Goal: Information Seeking & Learning: Learn about a topic

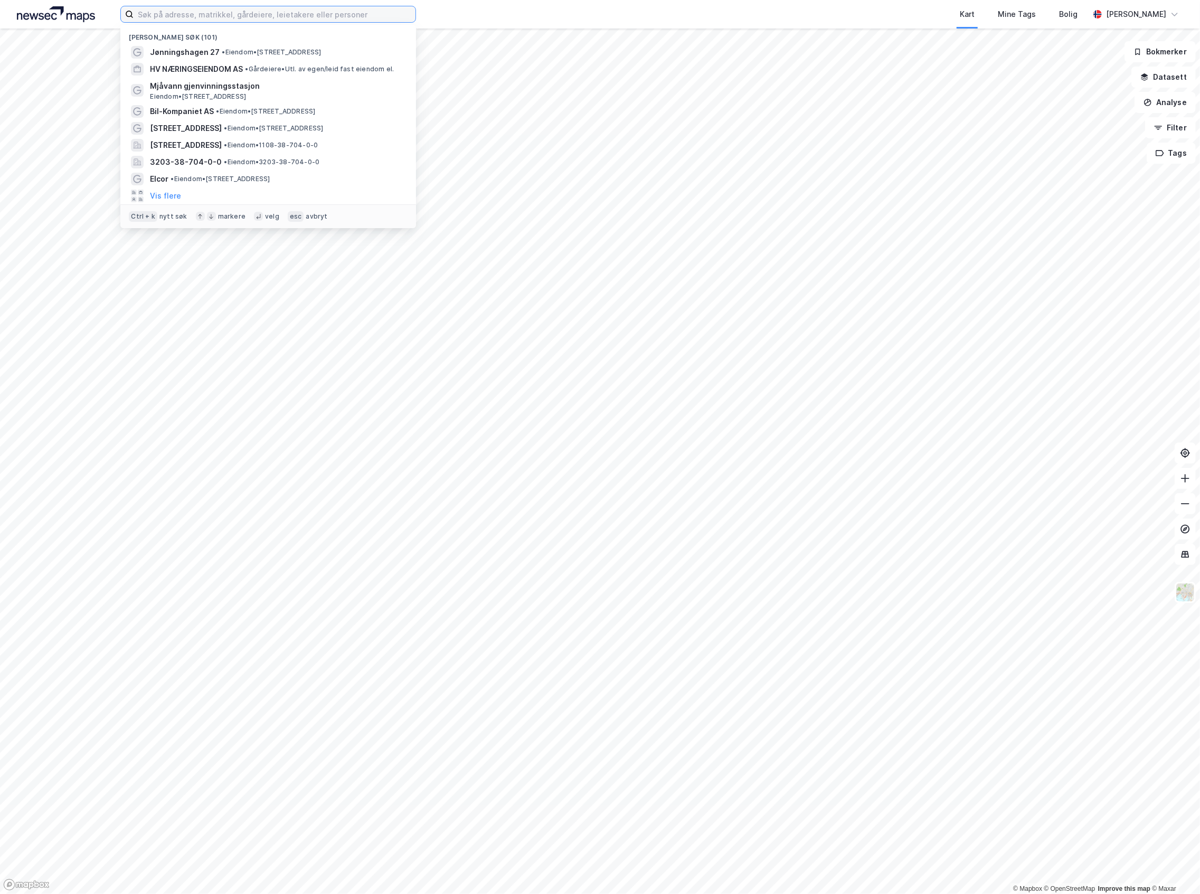
click at [311, 15] on input at bounding box center [275, 14] width 282 height 16
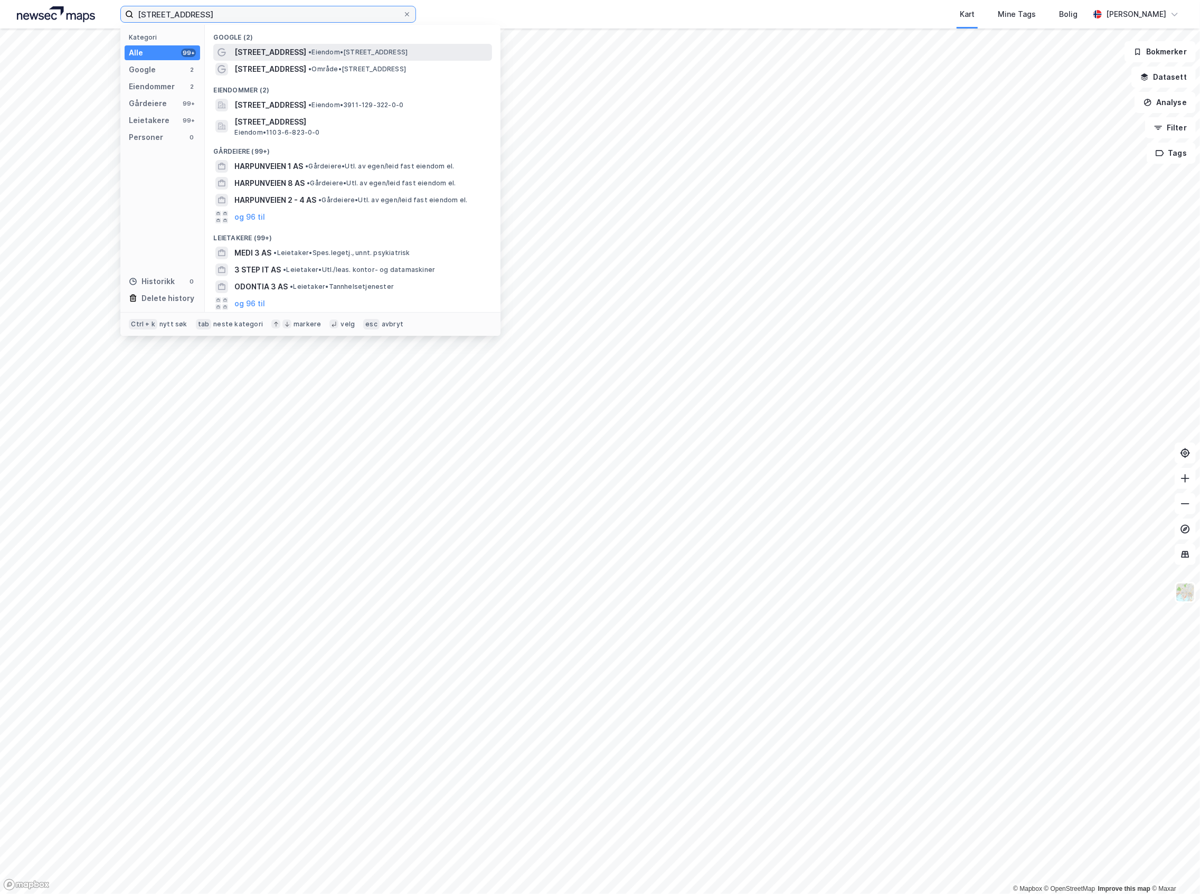
type input "harpunveien 3"
click at [320, 56] on span "• Eiendom • Harpunveien 3, 4077 Hundvåg" at bounding box center [357, 52] width 99 height 8
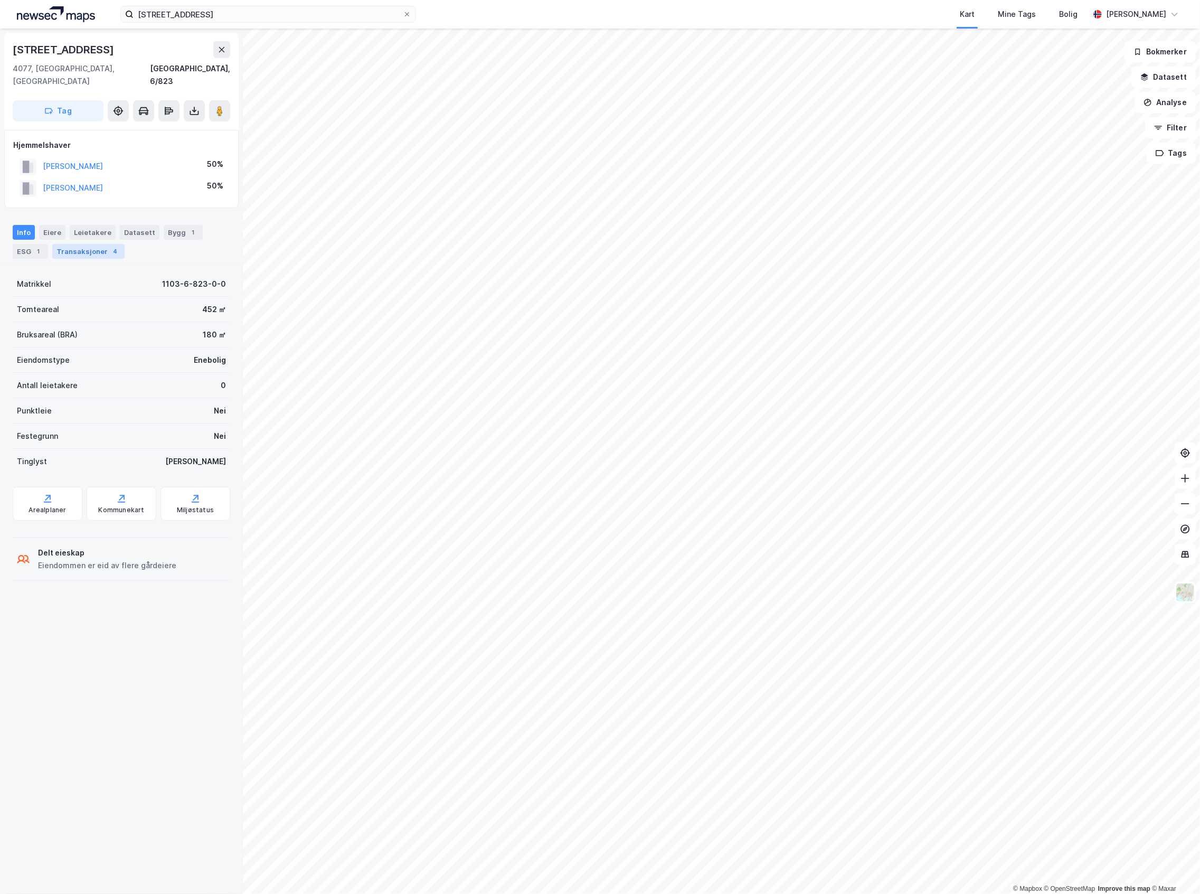
click at [87, 245] on div "Transaksjoner 4" at bounding box center [88, 251] width 72 height 15
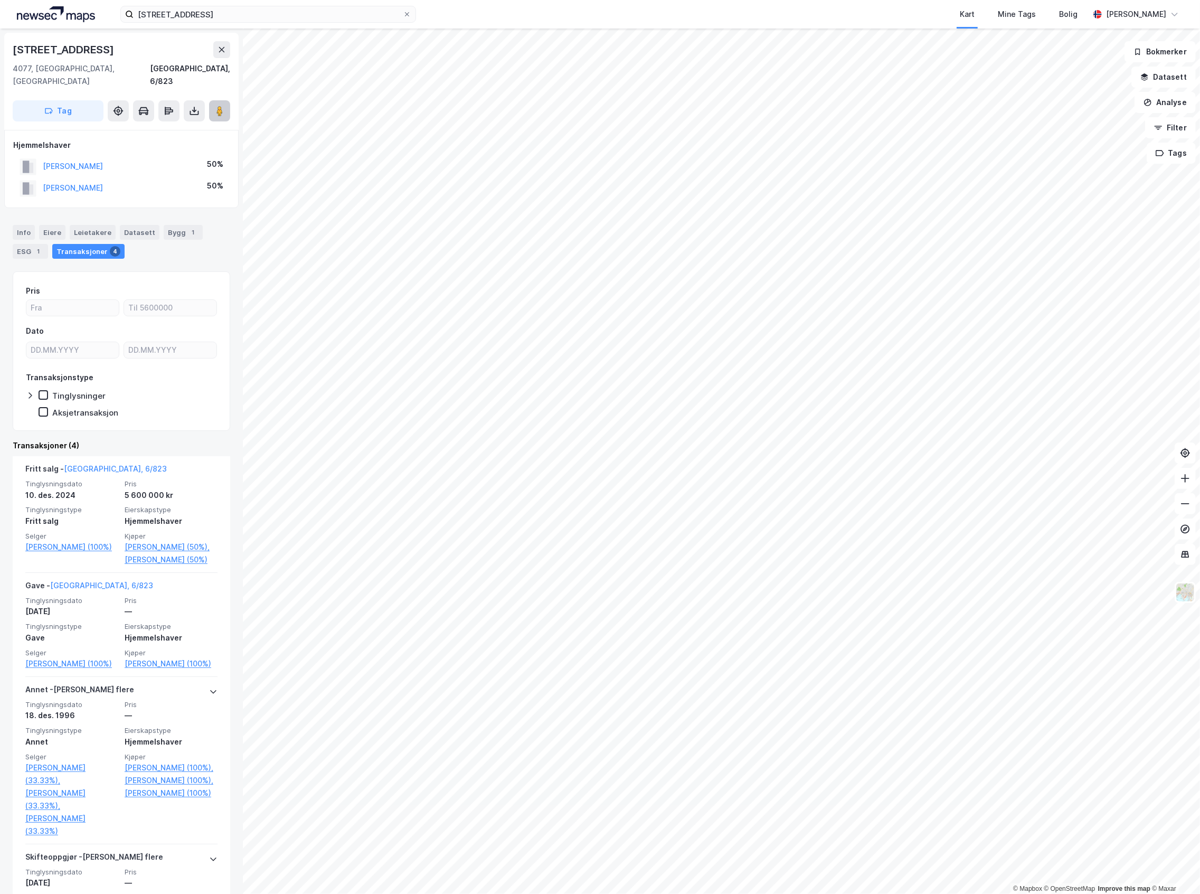
click at [216, 100] on button at bounding box center [219, 110] width 21 height 21
click at [220, 105] on button at bounding box center [219, 110] width 21 height 21
